Goal: Information Seeking & Learning: Learn about a topic

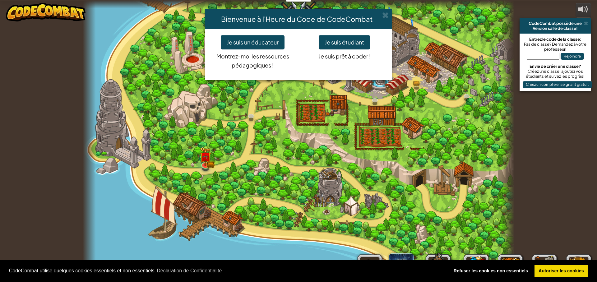
select select "fr"
click at [347, 44] on button "Je suis étudiant" at bounding box center [344, 42] width 51 height 14
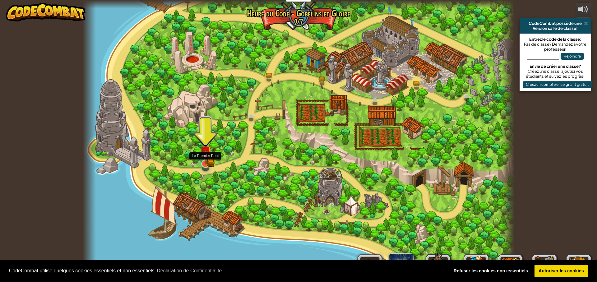
click at [204, 156] on img at bounding box center [205, 152] width 7 height 7
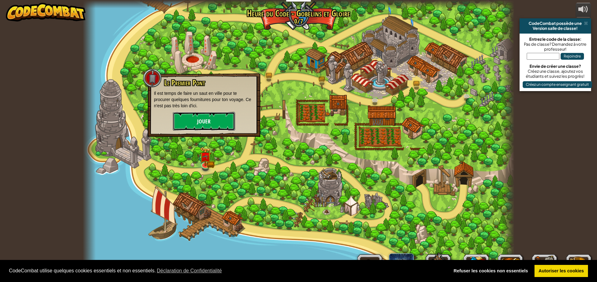
click at [199, 127] on button "Jouer" at bounding box center [204, 121] width 62 height 19
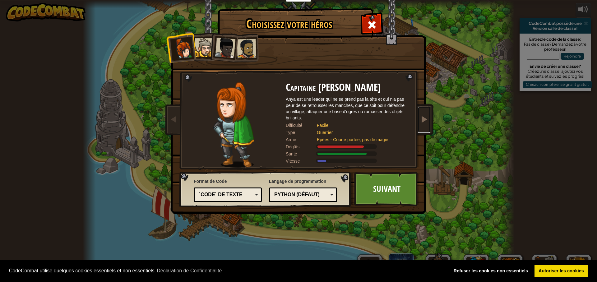
click at [423, 127] on link at bounding box center [424, 120] width 12 height 26
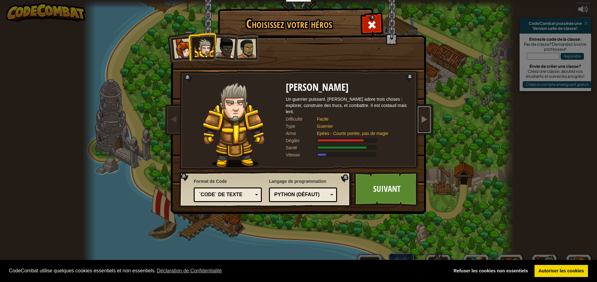
click at [420, 126] on link at bounding box center [424, 120] width 12 height 26
click at [427, 119] on span at bounding box center [423, 118] width 7 height 7
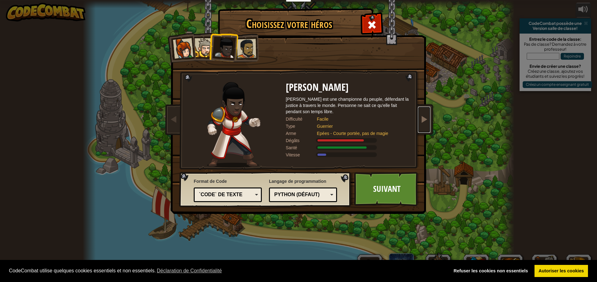
click at [427, 119] on span at bounding box center [423, 118] width 7 height 7
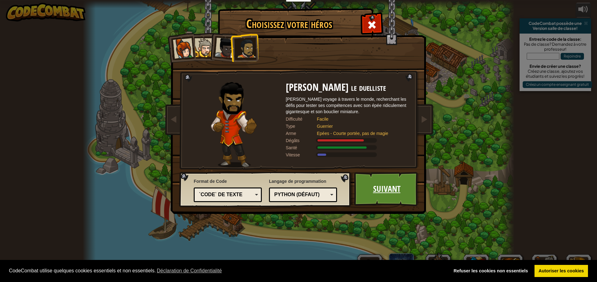
click at [397, 199] on link "Suivant" at bounding box center [386, 189] width 65 height 34
